Goal: Transaction & Acquisition: Register for event/course

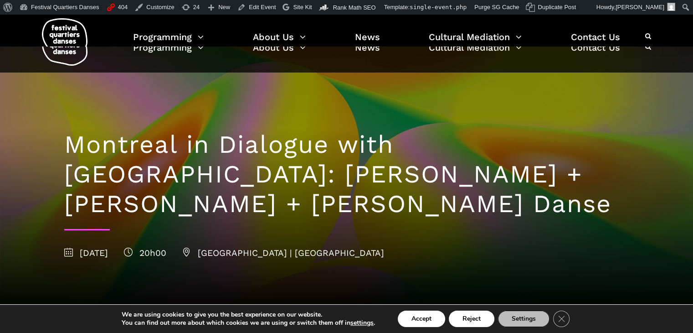
scroll to position [3, 0]
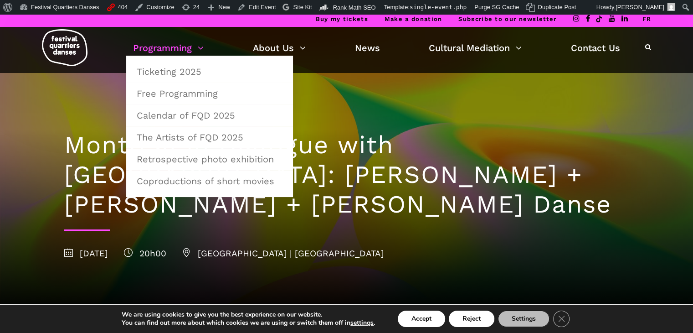
click at [177, 54] on link "Programming" at bounding box center [168, 48] width 71 height 16
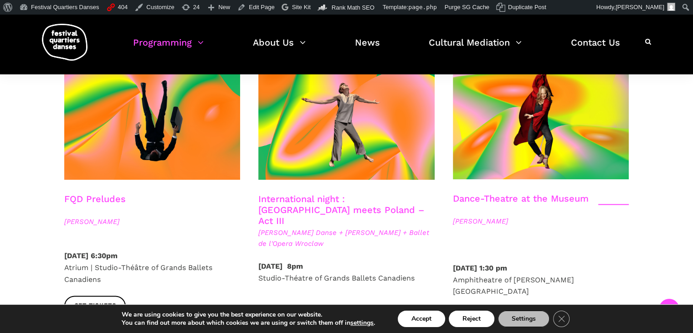
scroll to position [1065, 0]
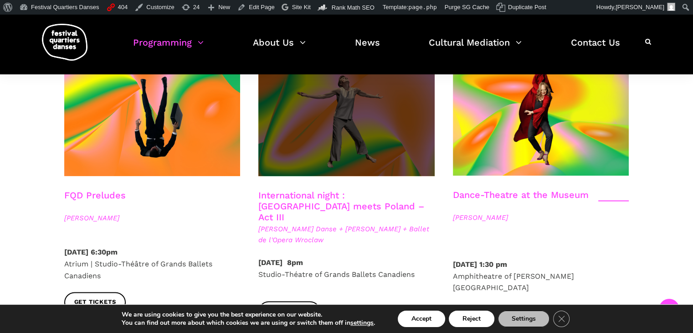
click at [312, 126] on span at bounding box center [347, 117] width 176 height 118
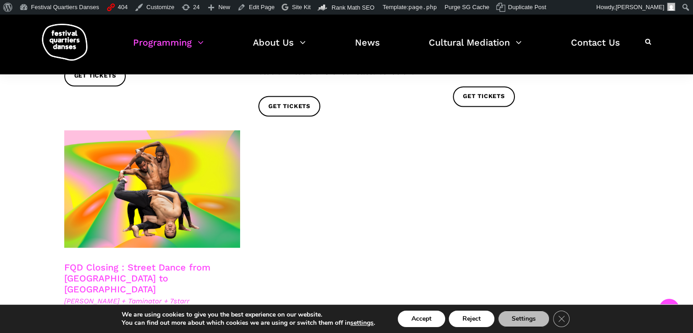
scroll to position [1566, 0]
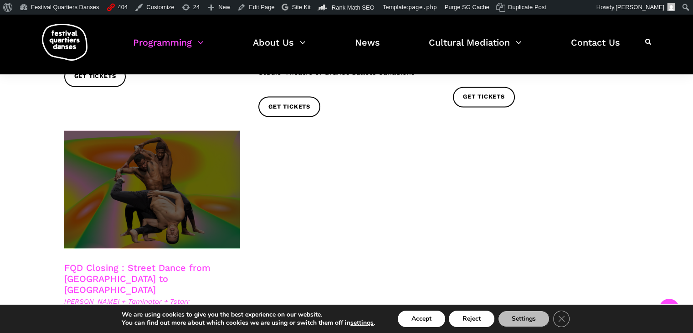
click at [183, 158] on span at bounding box center [152, 189] width 176 height 118
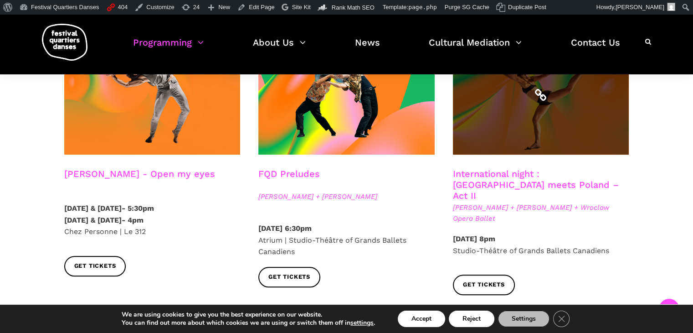
scroll to position [806, 0]
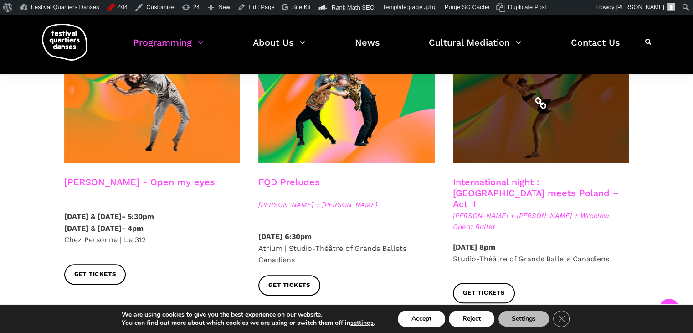
click at [530, 123] on span at bounding box center [541, 104] width 176 height 118
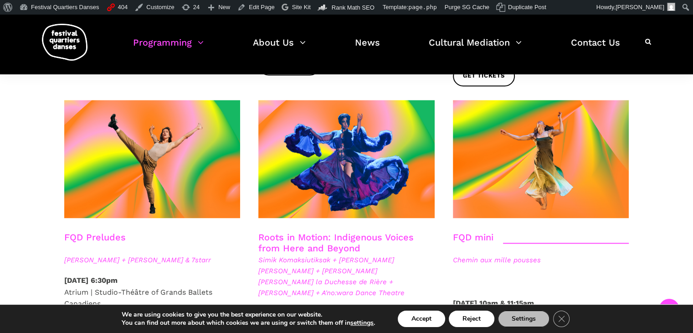
scroll to position [1313, 0]
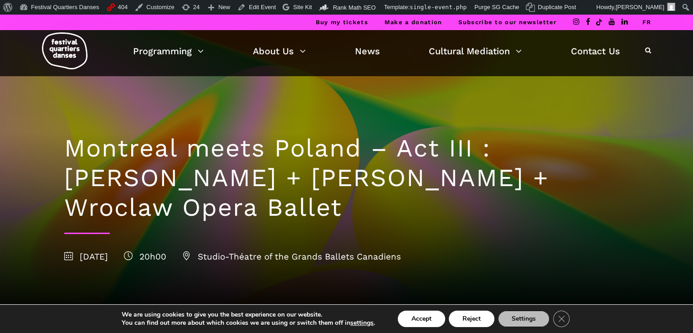
click at [305, 146] on h1 "Montreal meets Poland – Act III : Hélène Simoneau Danse + Jane Mappin + Wroclaw…" at bounding box center [346, 178] width 565 height 88
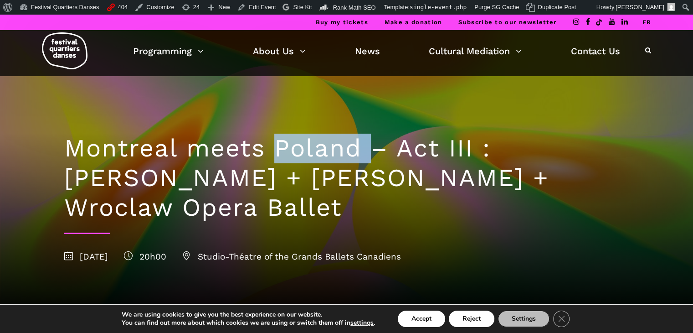
click at [305, 146] on h1 "Montreal meets Poland – Act III : Hélène Simoneau Danse + Jane Mappin + Wroclaw…" at bounding box center [346, 178] width 565 height 88
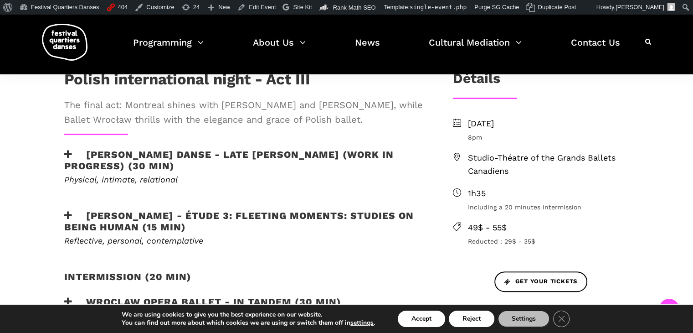
scroll to position [277, 0]
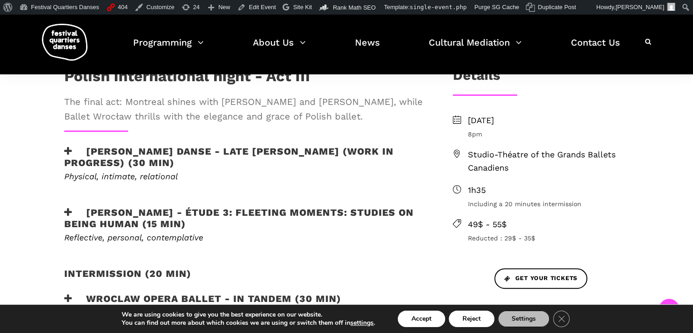
click at [292, 138] on div "Polish international night - Act III The final act: Montreal shines with Hélène…" at bounding box center [244, 209] width 378 height 285
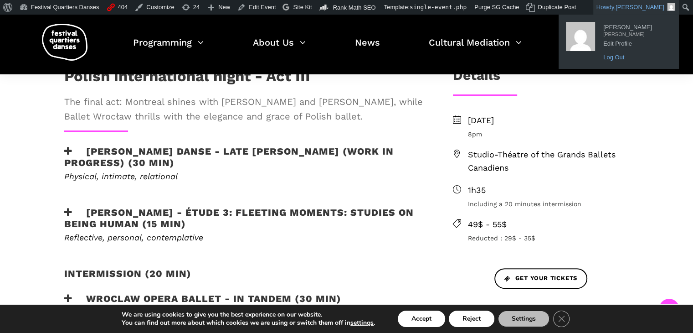
click at [619, 56] on link "Log Out" at bounding box center [635, 58] width 73 height 12
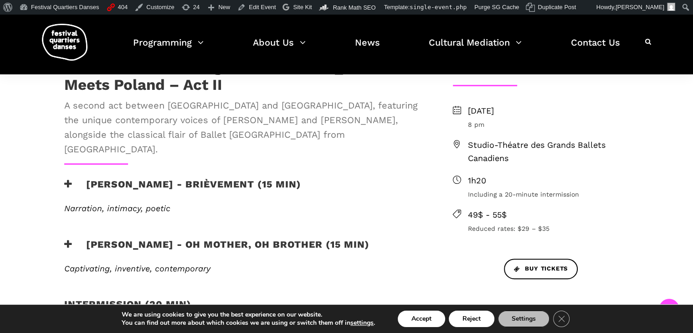
scroll to position [286, 0]
click at [264, 179] on h3 "[PERSON_NAME] - Brièvement (15 min)" at bounding box center [182, 190] width 237 height 23
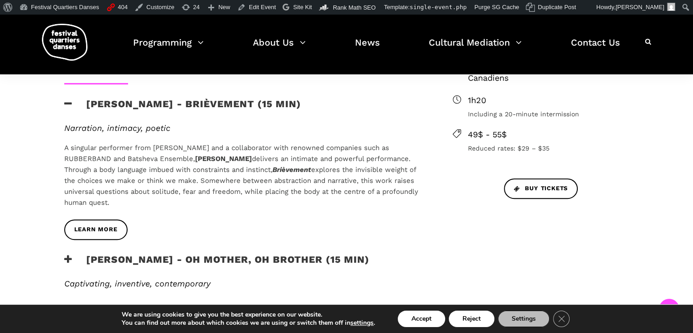
scroll to position [372, 0]
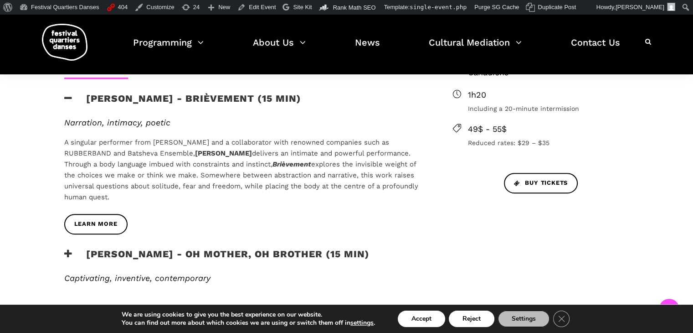
click at [175, 249] on h3 "[PERSON_NAME] - Oh mother, oh brother (15 min)" at bounding box center [216, 259] width 305 height 23
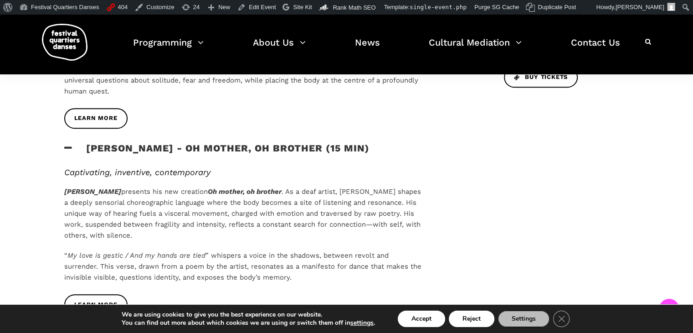
scroll to position [479, 0]
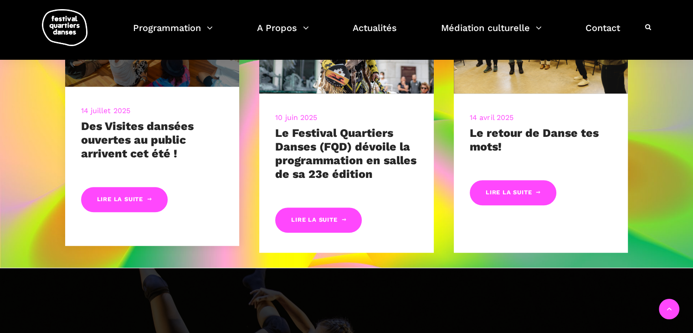
scroll to position [485, 0]
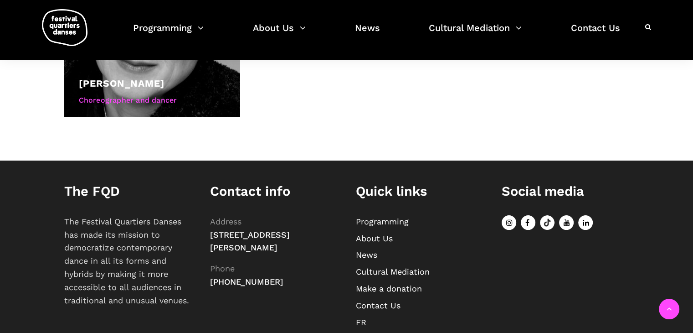
scroll to position [1044, 0]
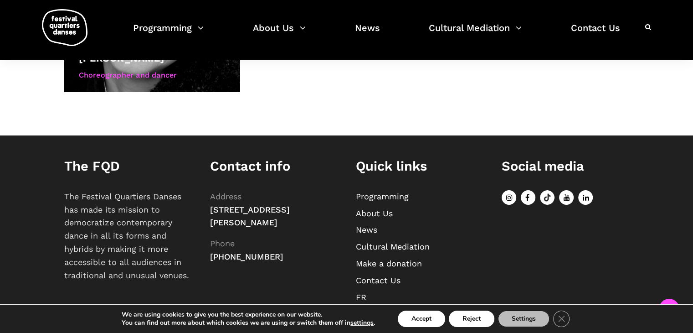
click at [363, 298] on link "FR" at bounding box center [361, 297] width 10 height 10
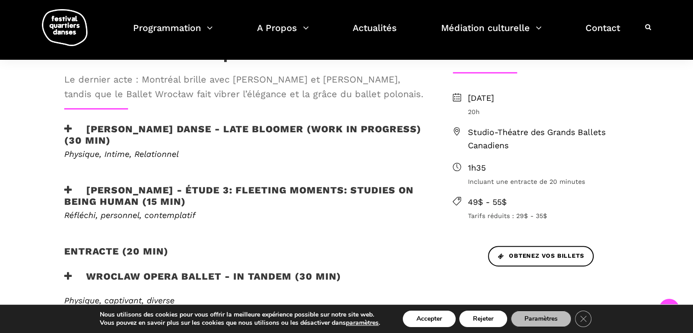
scroll to position [287, 0]
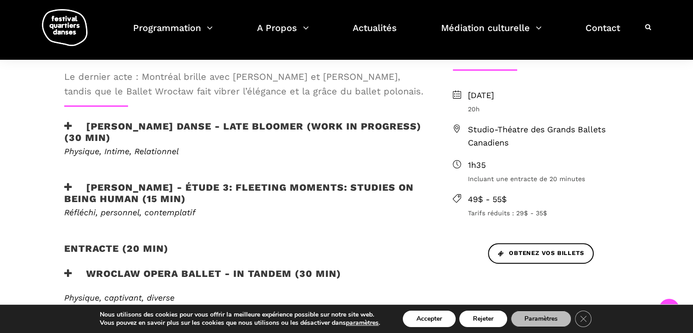
click at [243, 123] on h3 "[PERSON_NAME] Danse - Late bloomer (work in progress) (30 min)" at bounding box center [243, 131] width 359 height 23
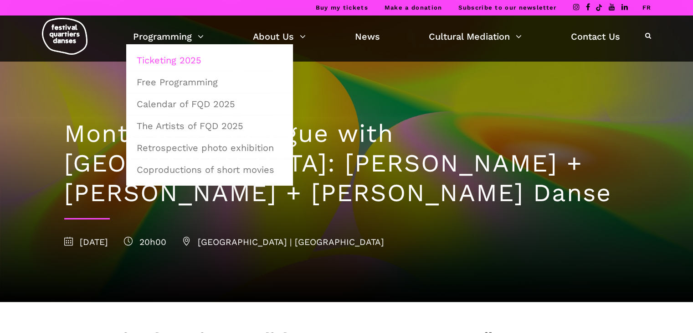
click at [160, 62] on link "Ticketing 2025" at bounding box center [209, 60] width 157 height 21
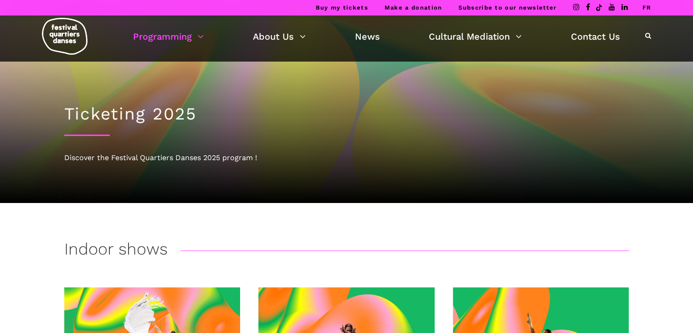
click at [647, 10] on link "FR" at bounding box center [646, 7] width 9 height 7
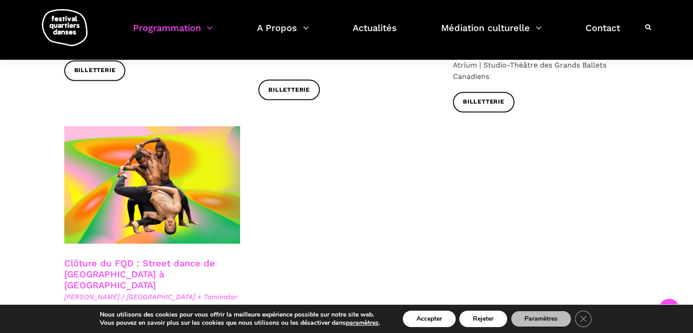
scroll to position [1546, 0]
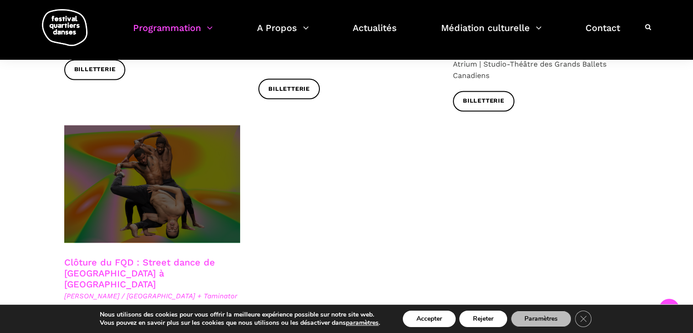
click at [124, 153] on span at bounding box center [152, 184] width 176 height 118
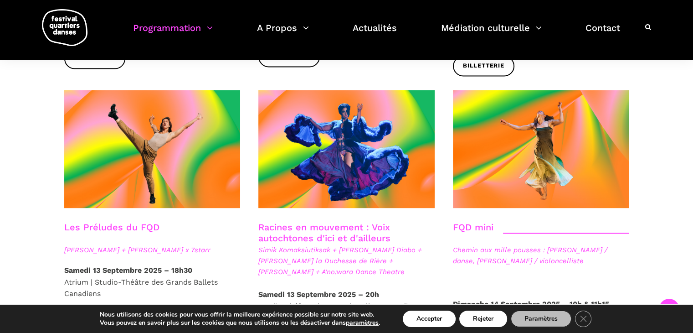
scroll to position [1294, 0]
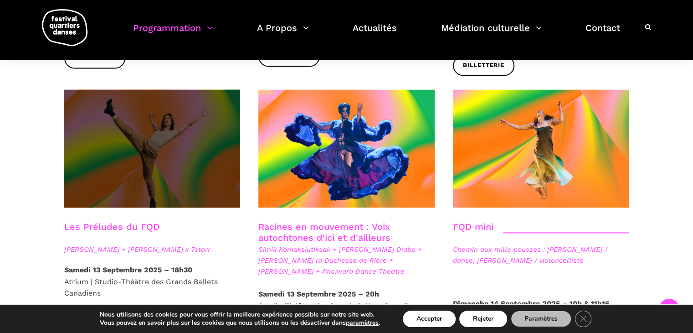
click at [171, 134] on span at bounding box center [152, 148] width 176 height 118
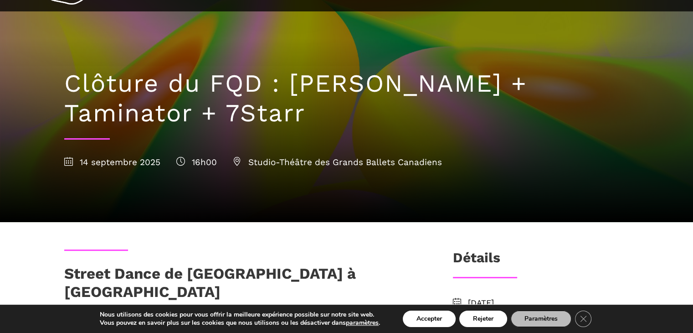
scroll to position [51, 0]
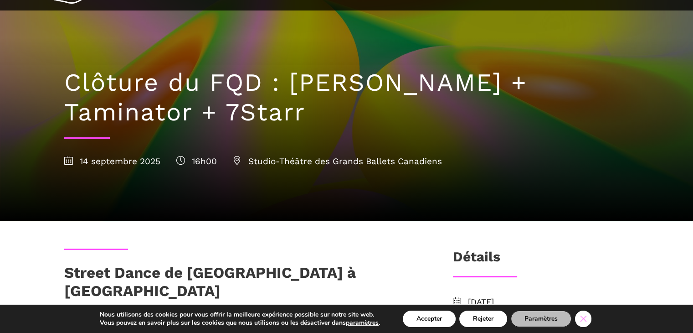
click at [584, 321] on icon "Close GDPR Cookie Banner" at bounding box center [583, 318] width 16 height 14
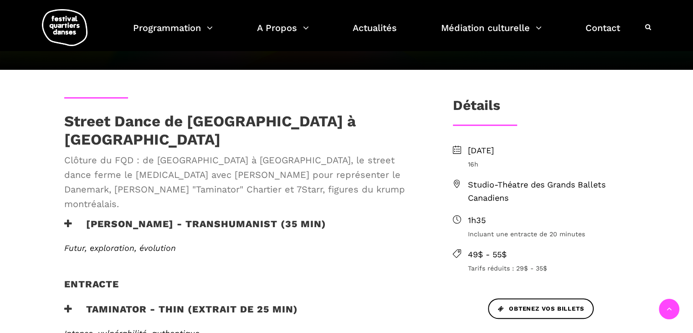
scroll to position [208, 0]
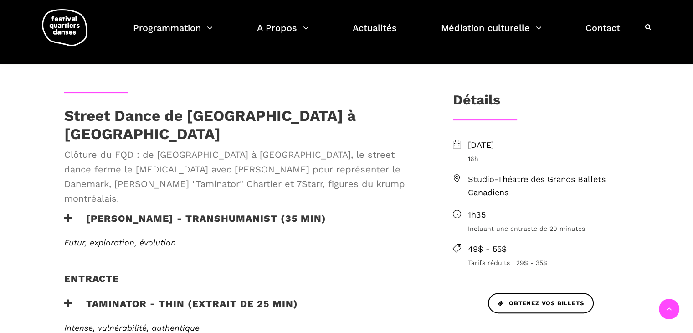
click at [205, 212] on h3 "[PERSON_NAME] - TRANSHUMANIST (35 min)" at bounding box center [195, 223] width 262 height 23
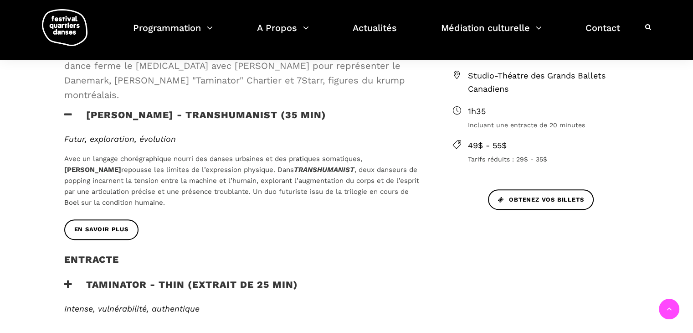
scroll to position [331, 0]
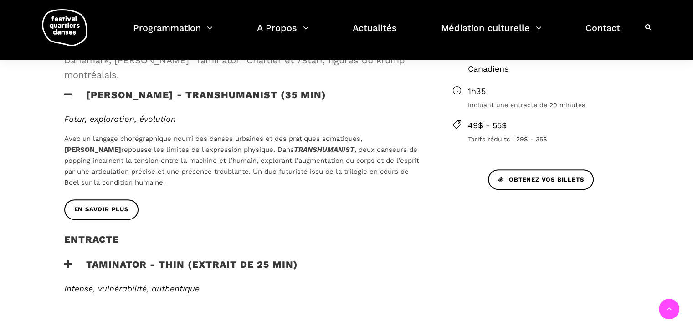
click at [171, 259] on h3 "Taminator - Thin (extrait de 25 min)" at bounding box center [181, 270] width 234 height 23
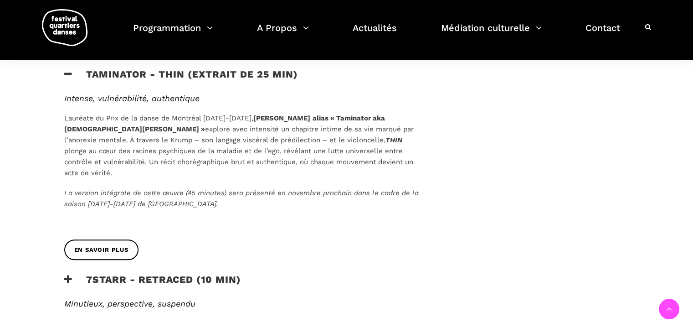
scroll to position [522, 0]
click at [166, 274] on h3 "7Starr - Retraced (10 min)" at bounding box center [152, 285] width 177 height 23
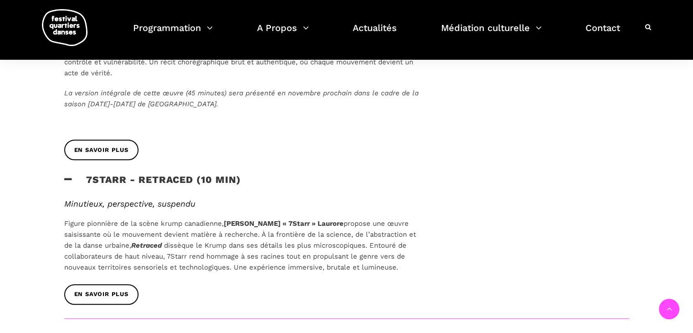
scroll to position [623, 0]
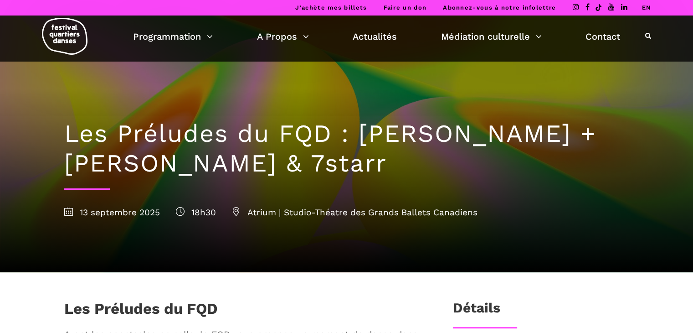
click at [367, 202] on div "Les Préludes du FQD : [PERSON_NAME] + [PERSON_NAME] & 7starr [DATE] 18h30 Atriu…" at bounding box center [347, 167] width 584 height 211
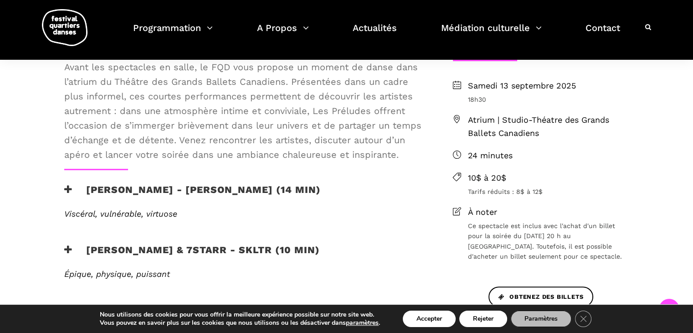
scroll to position [268, 0]
click at [318, 201] on h3 "[PERSON_NAME] - [PERSON_NAME] (14 min)" at bounding box center [192, 194] width 257 height 23
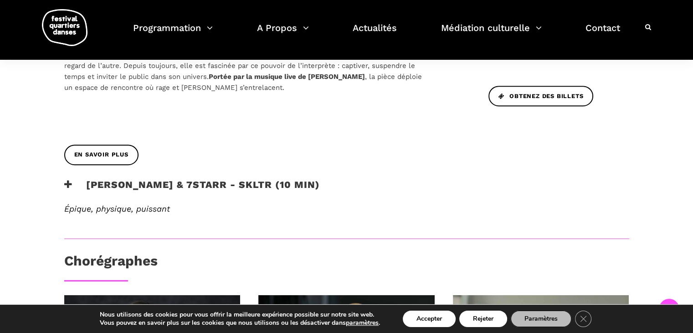
scroll to position [471, 0]
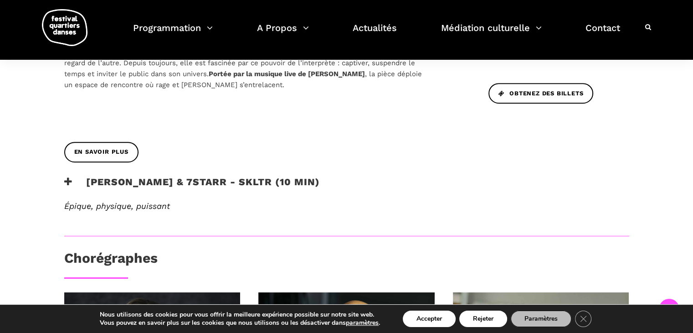
click at [286, 181] on h3 "[PERSON_NAME] & 7starr - SKLTR (10 min)" at bounding box center [192, 187] width 256 height 23
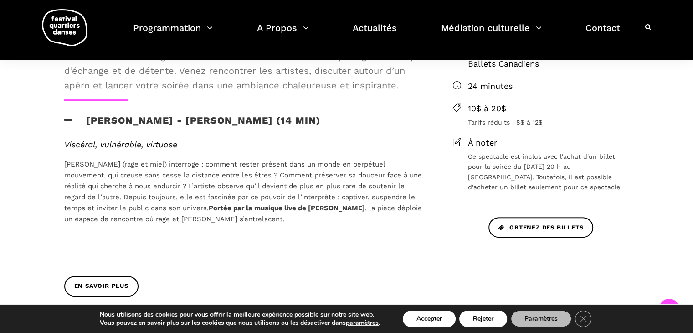
scroll to position [336, 0]
